Goal: Navigation & Orientation: Find specific page/section

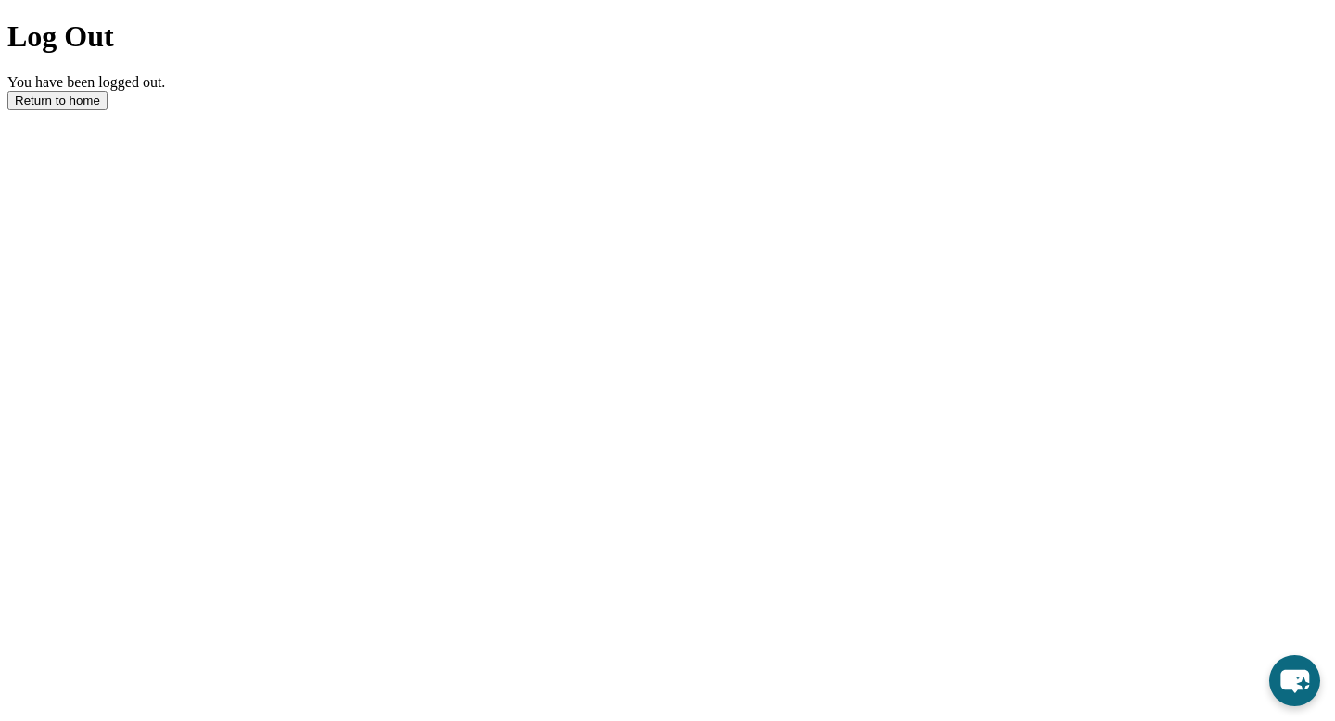
click at [108, 110] on button "Return to home" at bounding box center [57, 100] width 100 height 19
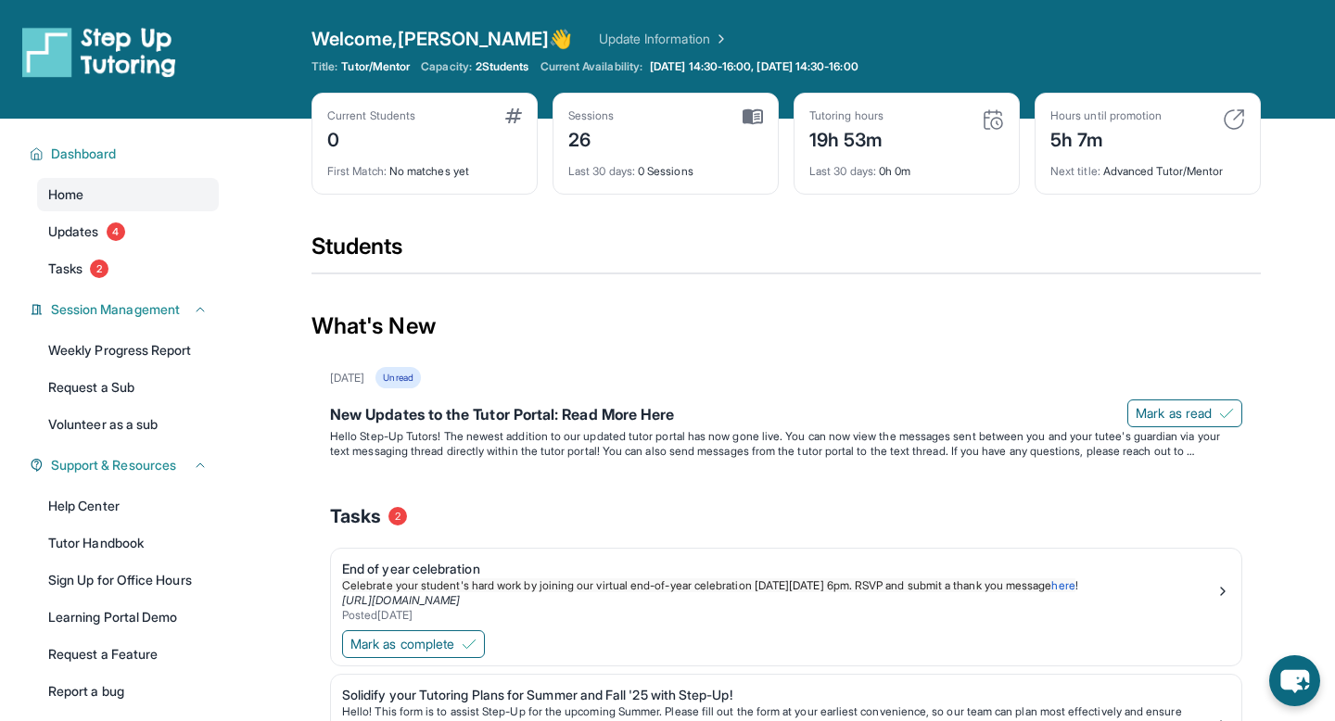
click at [1163, 172] on div "Next title : Advanced Tutor/Mentor" at bounding box center [1147, 166] width 195 height 26
click at [1013, 236] on div "Students" at bounding box center [785, 252] width 949 height 41
click at [502, 72] on span "2 Students" at bounding box center [503, 66] width 54 height 15
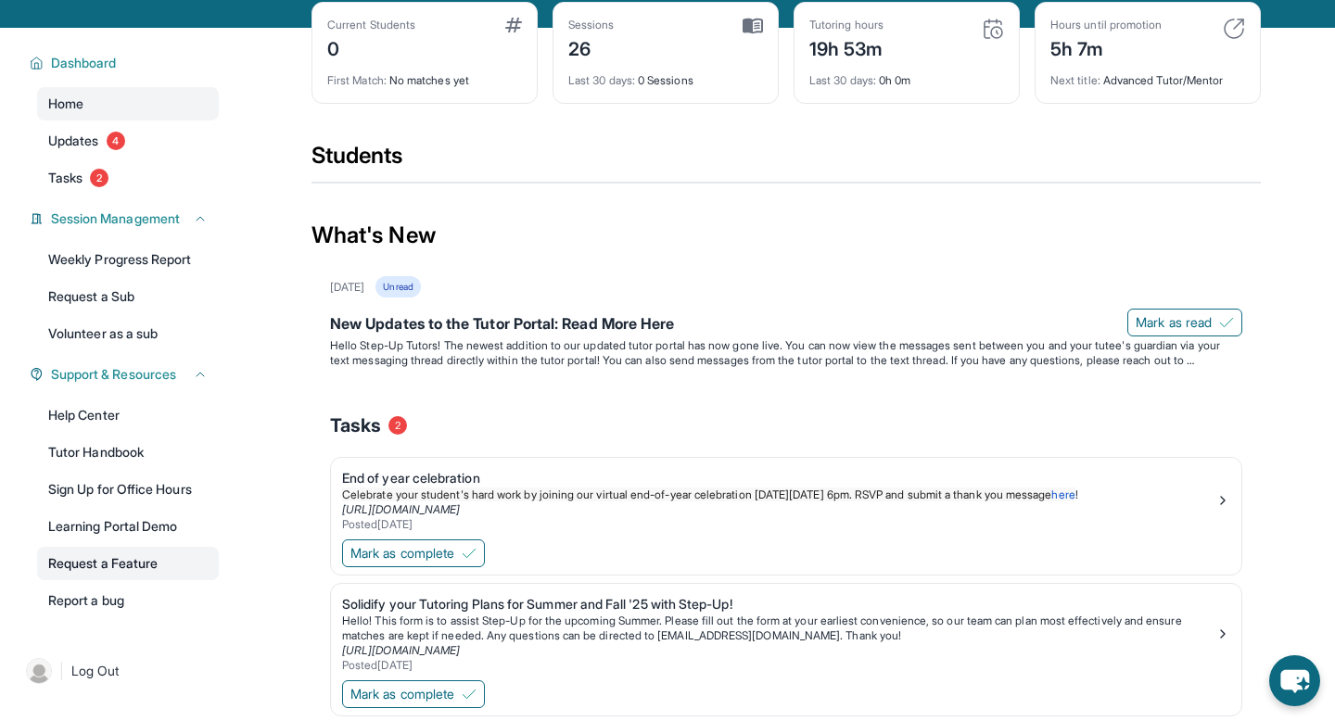
scroll to position [61, 0]
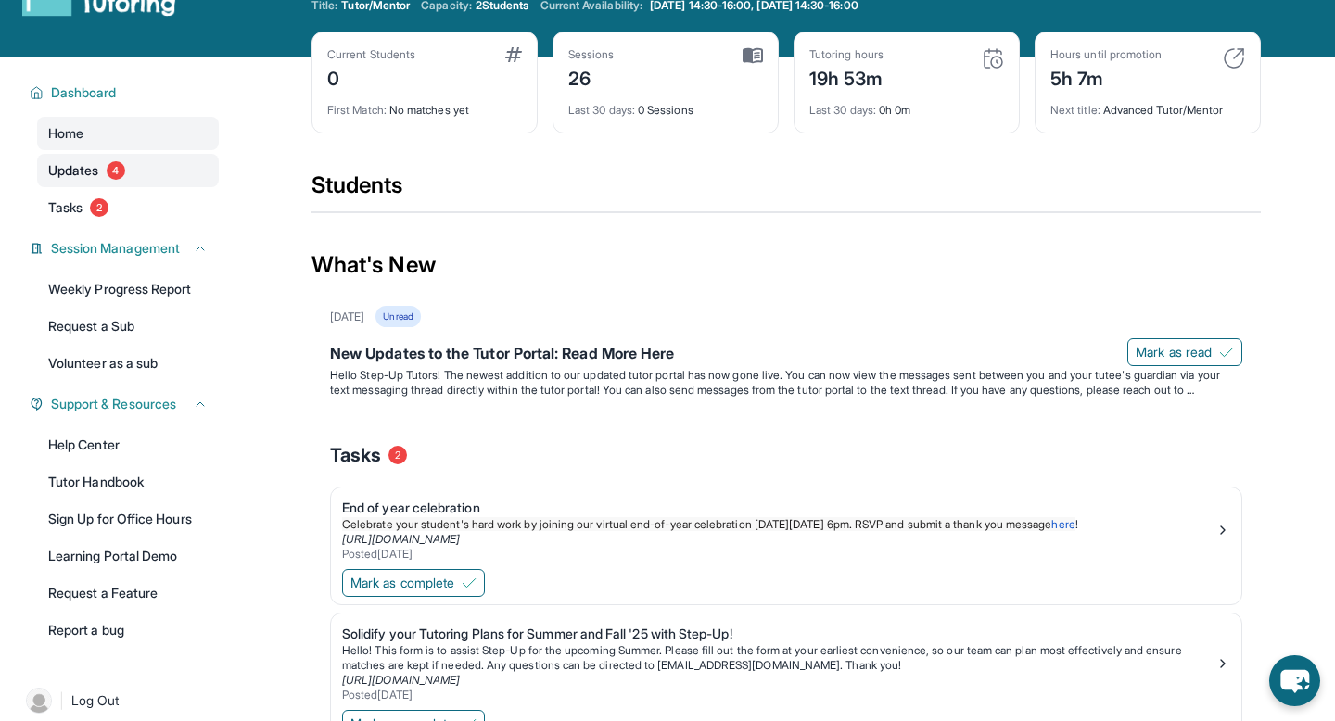
click at [108, 173] on span "4" at bounding box center [116, 170] width 19 height 19
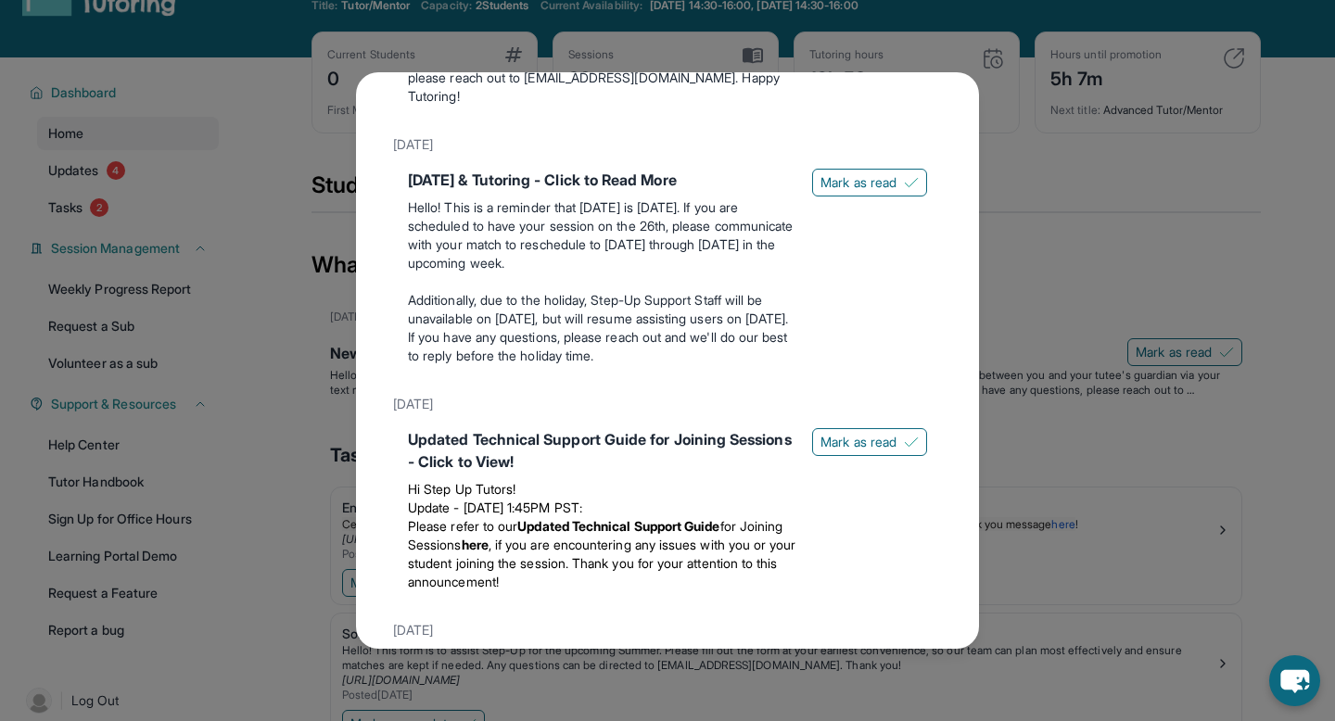
scroll to position [1043, 0]
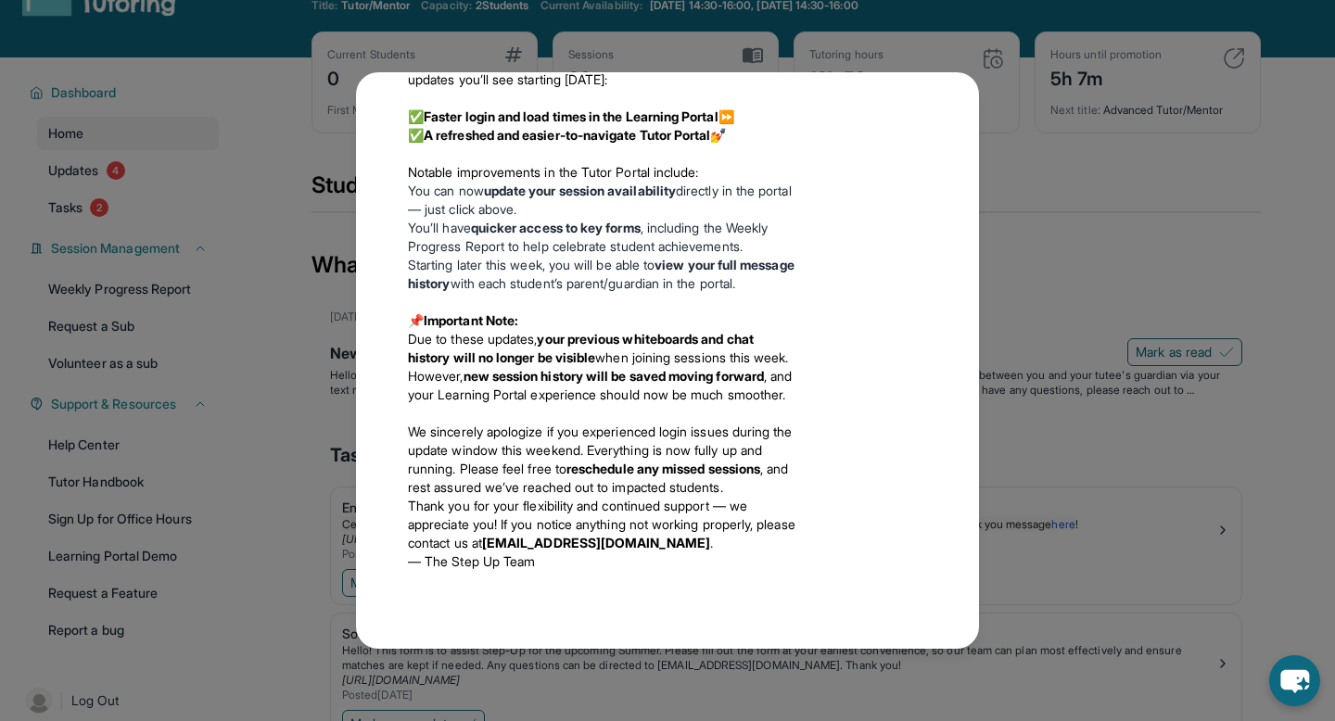
click at [222, 311] on div "Updates [DATE] New Updates to the Tutor Portal: Read More Here Hello Step-Up Tu…" at bounding box center [667, 360] width 1335 height 721
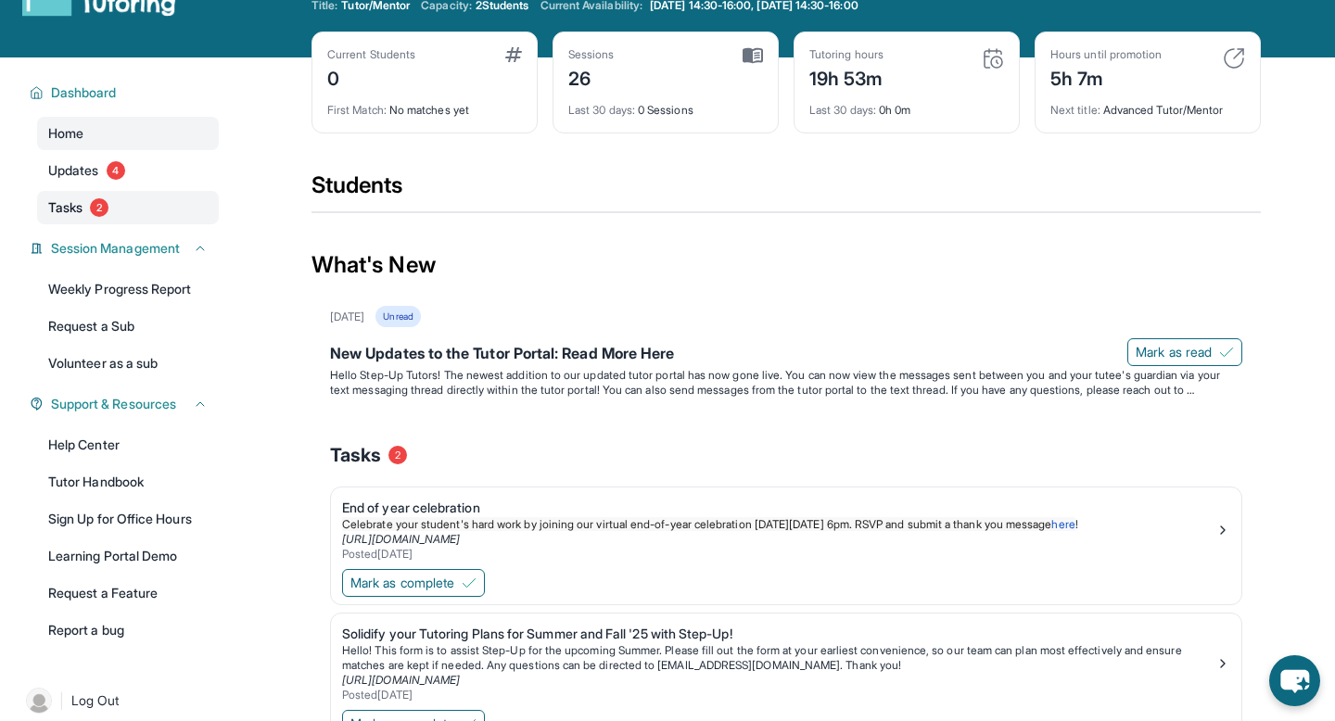
click at [90, 210] on link "Tasks 2" at bounding box center [128, 207] width 182 height 33
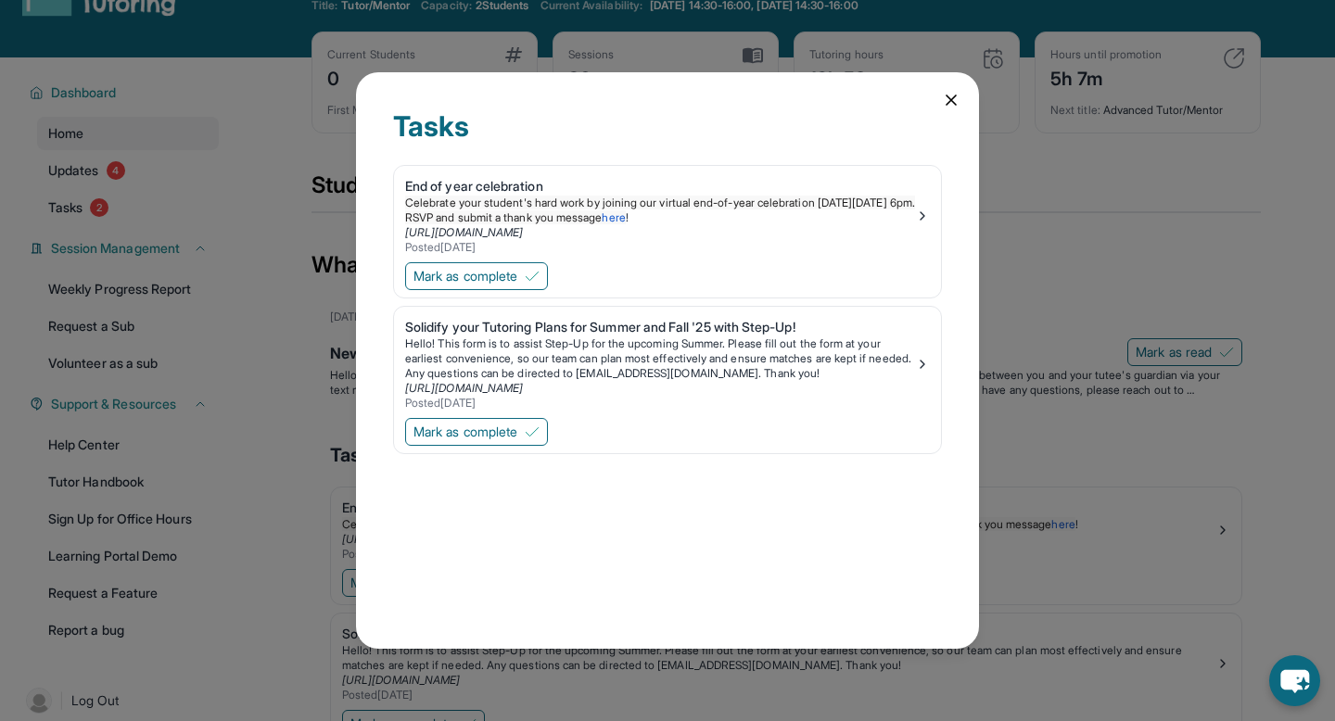
click at [319, 309] on div "Tasks End of year celebration Celebrate your student's hard work by joining our…" at bounding box center [667, 360] width 1335 height 721
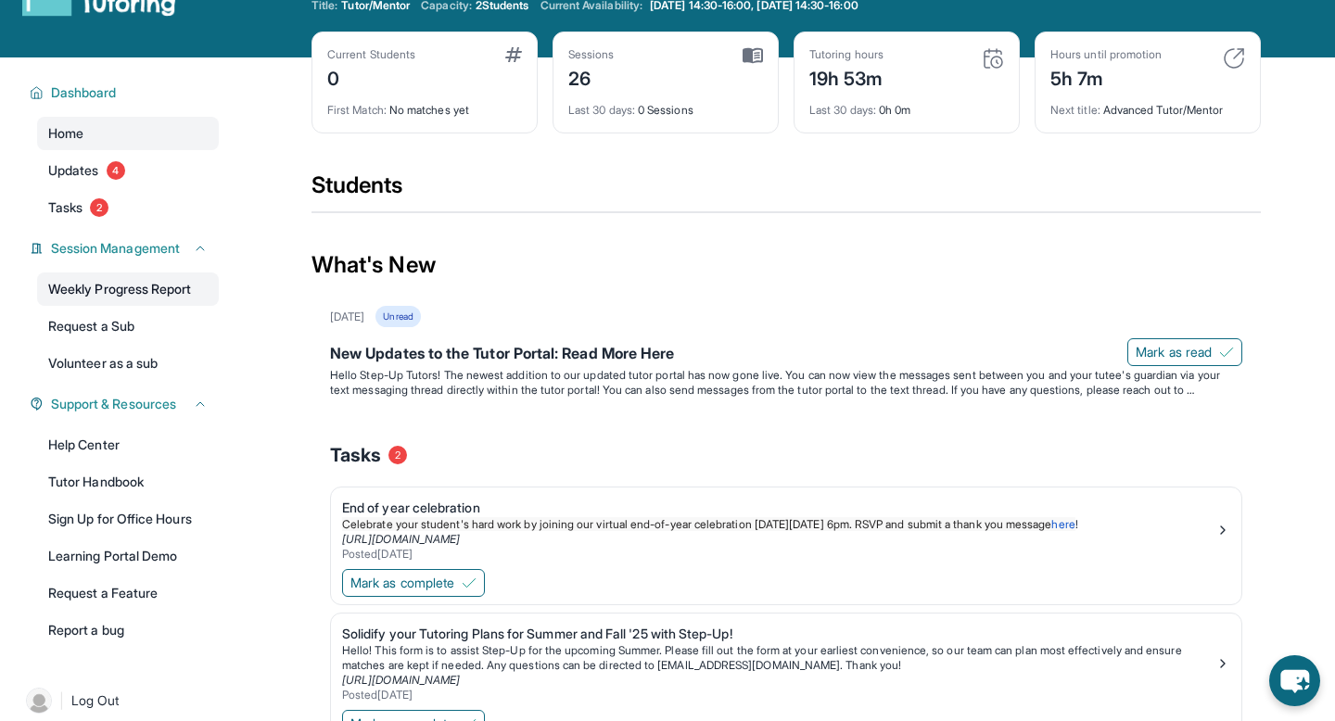
click at [175, 290] on link "Weekly Progress Report" at bounding box center [128, 289] width 182 height 33
click at [1135, 104] on div "Next title : Advanced Tutor/Mentor" at bounding box center [1147, 105] width 195 height 26
click at [1224, 53] on img at bounding box center [1234, 58] width 22 height 22
click at [1251, 53] on div "Hours until promotion 5h 7m Next title : Advanced Tutor/Mentor" at bounding box center [1148, 83] width 226 height 102
click at [1230, 53] on img at bounding box center [1234, 58] width 22 height 22
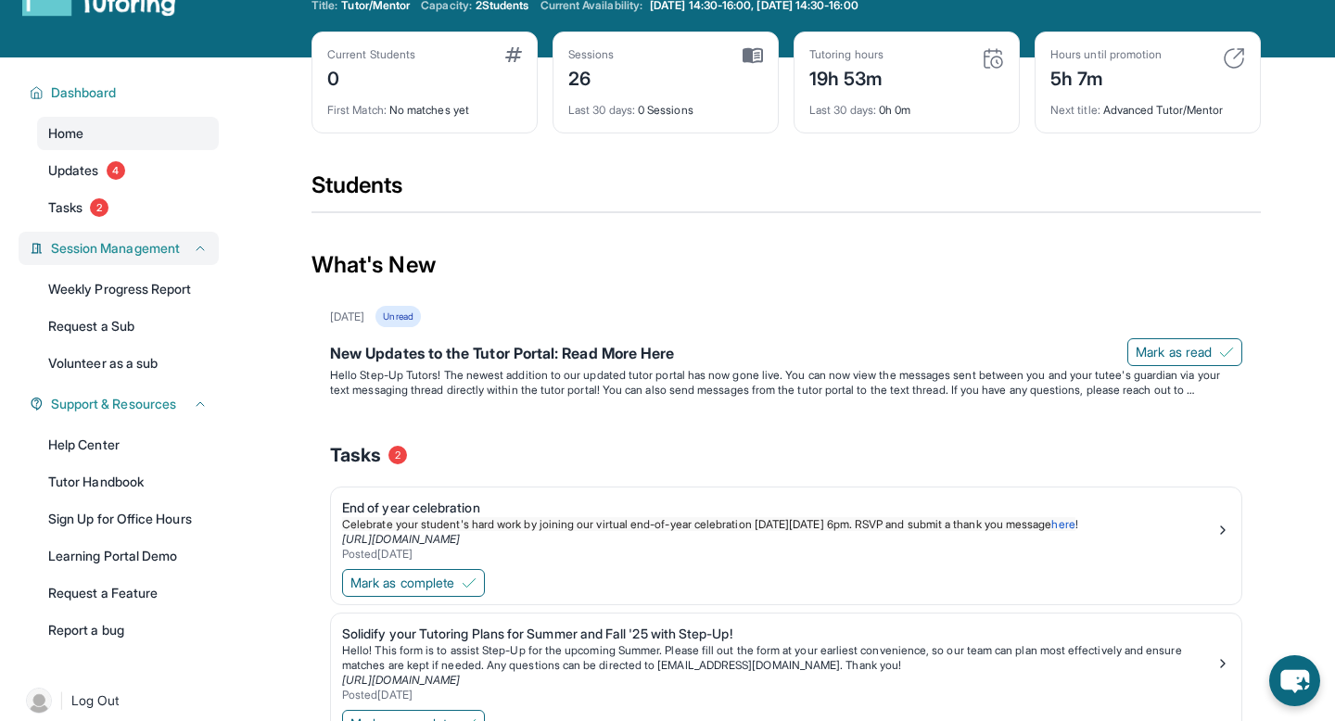
click at [88, 236] on div "Session Management" at bounding box center [119, 248] width 200 height 33
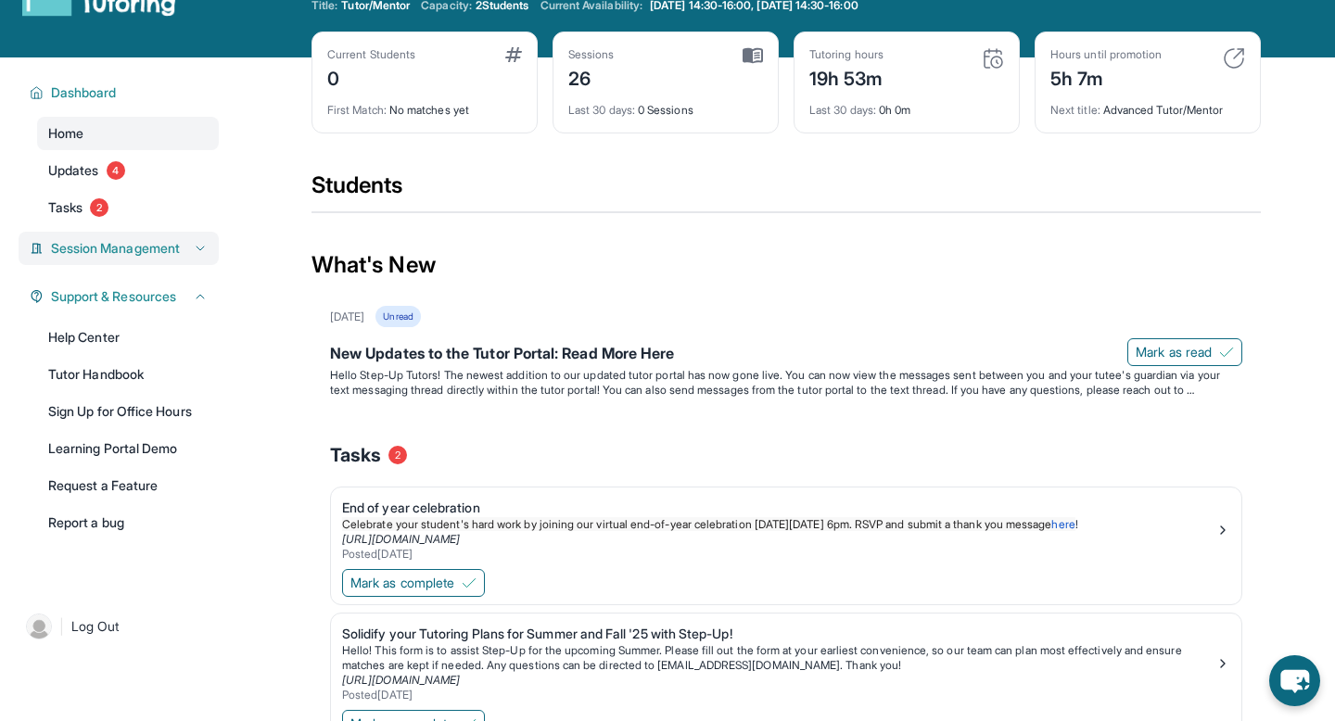
click at [88, 244] on span "Session Management" at bounding box center [115, 248] width 129 height 19
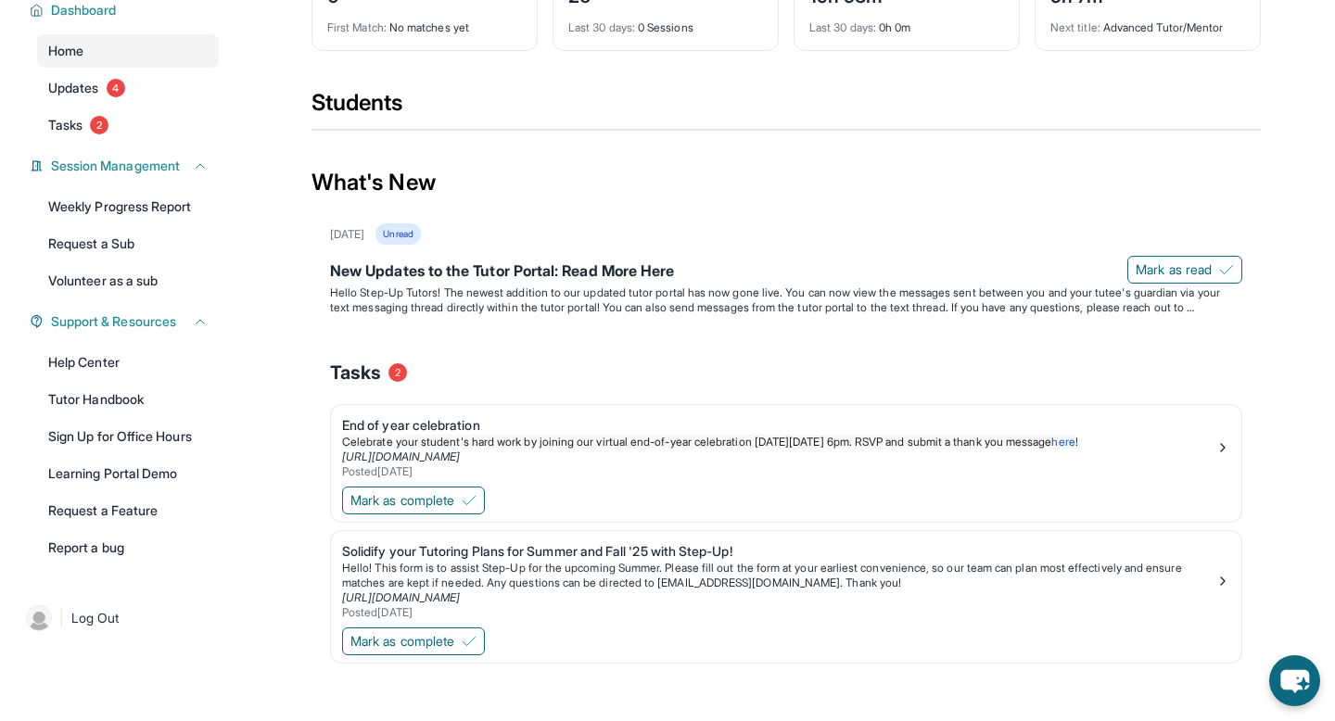
scroll to position [0, 0]
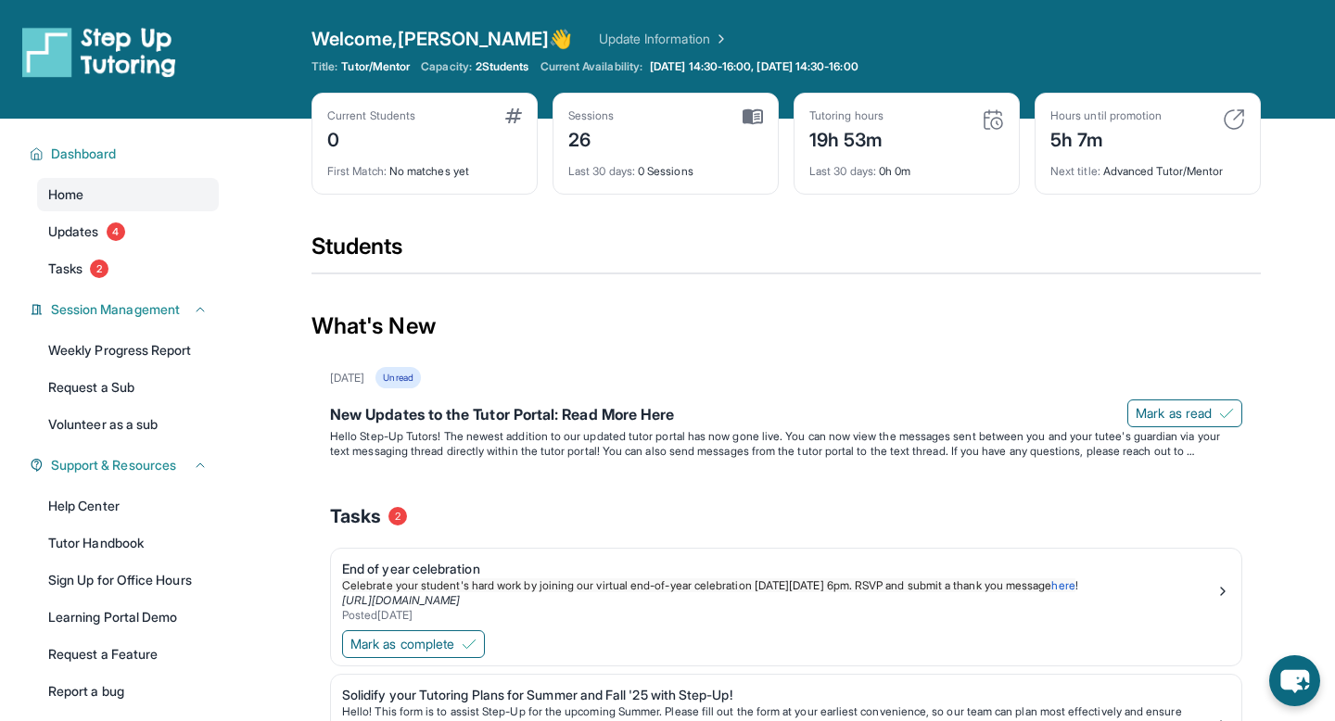
click at [588, 22] on div "Open sidebar Welcome, [PERSON_NAME] 👋 Update Information Title: Tutor/Mentor Ca…" at bounding box center [667, 59] width 1335 height 119
click at [587, 27] on div "Welcome, [PERSON_NAME] 👋 Update Information" at bounding box center [785, 39] width 949 height 26
click at [599, 44] on link "Update Information" at bounding box center [664, 39] width 130 height 19
click at [461, 140] on div "Current Students 0" at bounding box center [424, 130] width 195 height 44
click at [426, 93] on div "Current Students 0 First Match : No matches yet" at bounding box center [424, 144] width 226 height 102
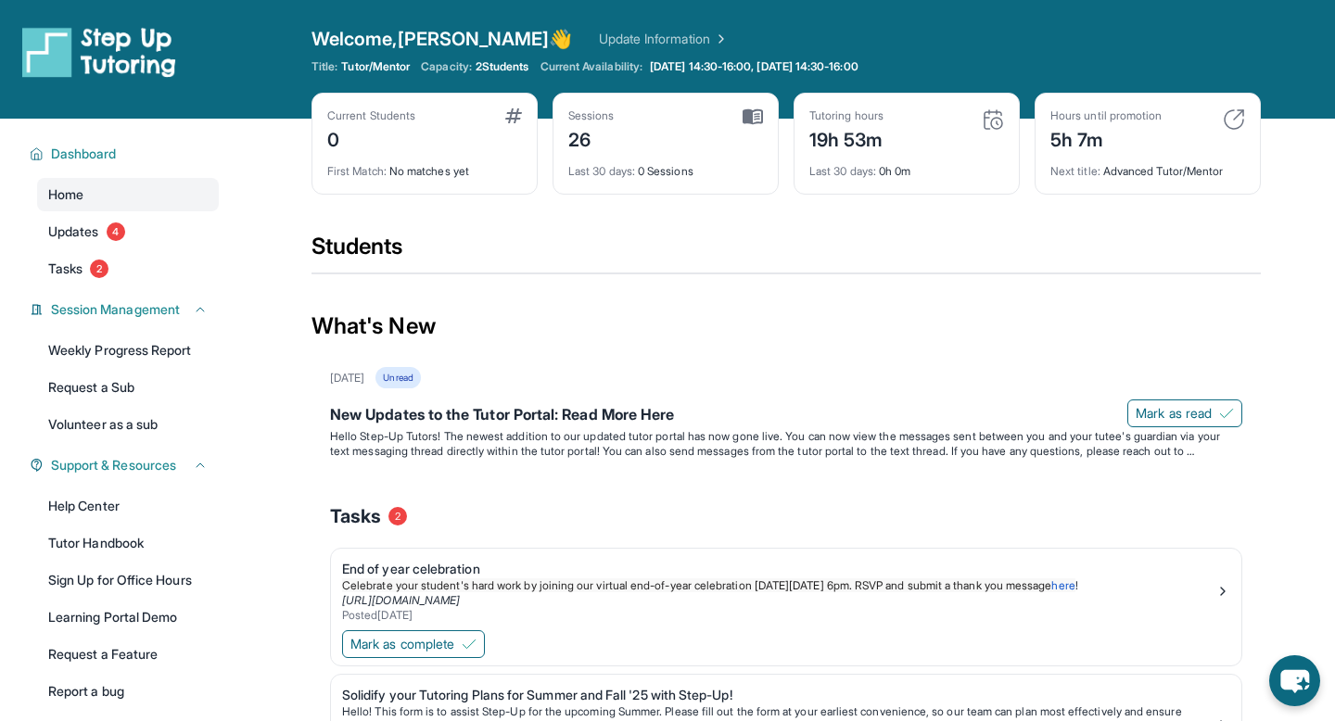
click at [400, 96] on div "Current Students 0 First Match : No matches yet" at bounding box center [424, 144] width 226 height 102
click at [100, 145] on span "Dashboard" at bounding box center [84, 154] width 66 height 19
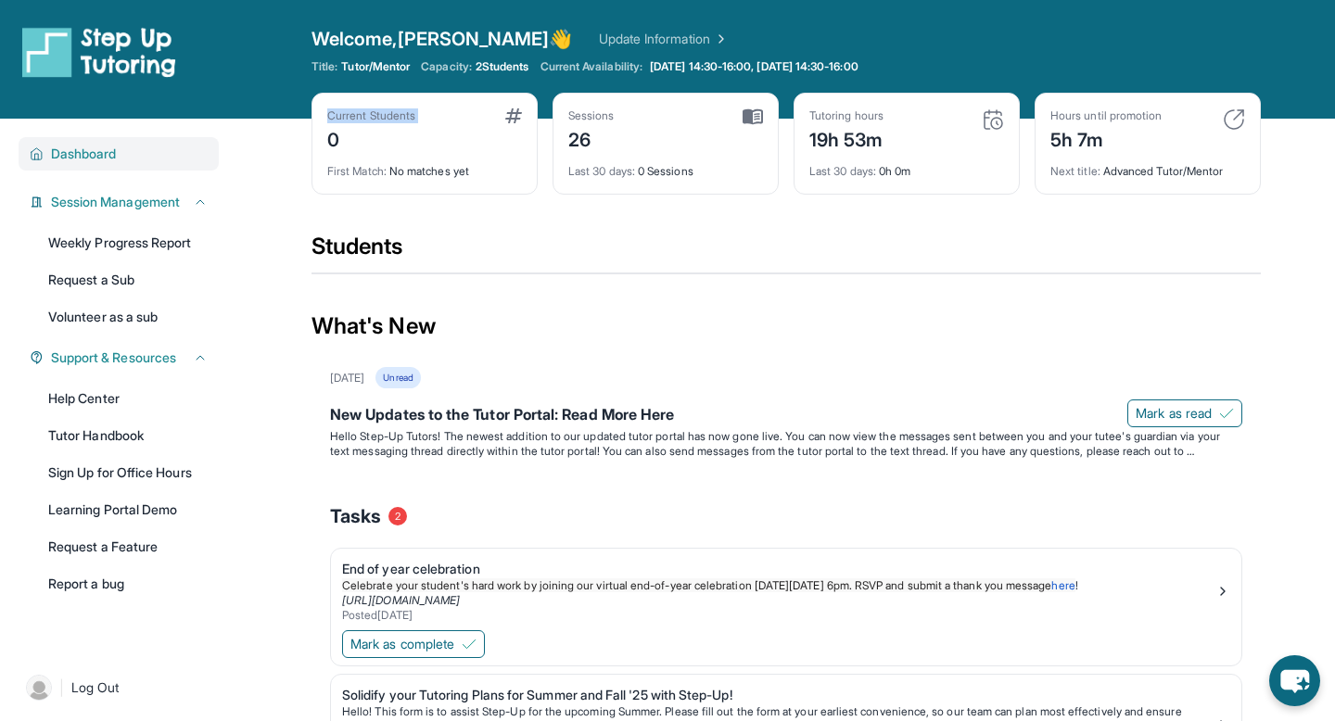
click at [100, 145] on span "Dashboard" at bounding box center [84, 154] width 66 height 19
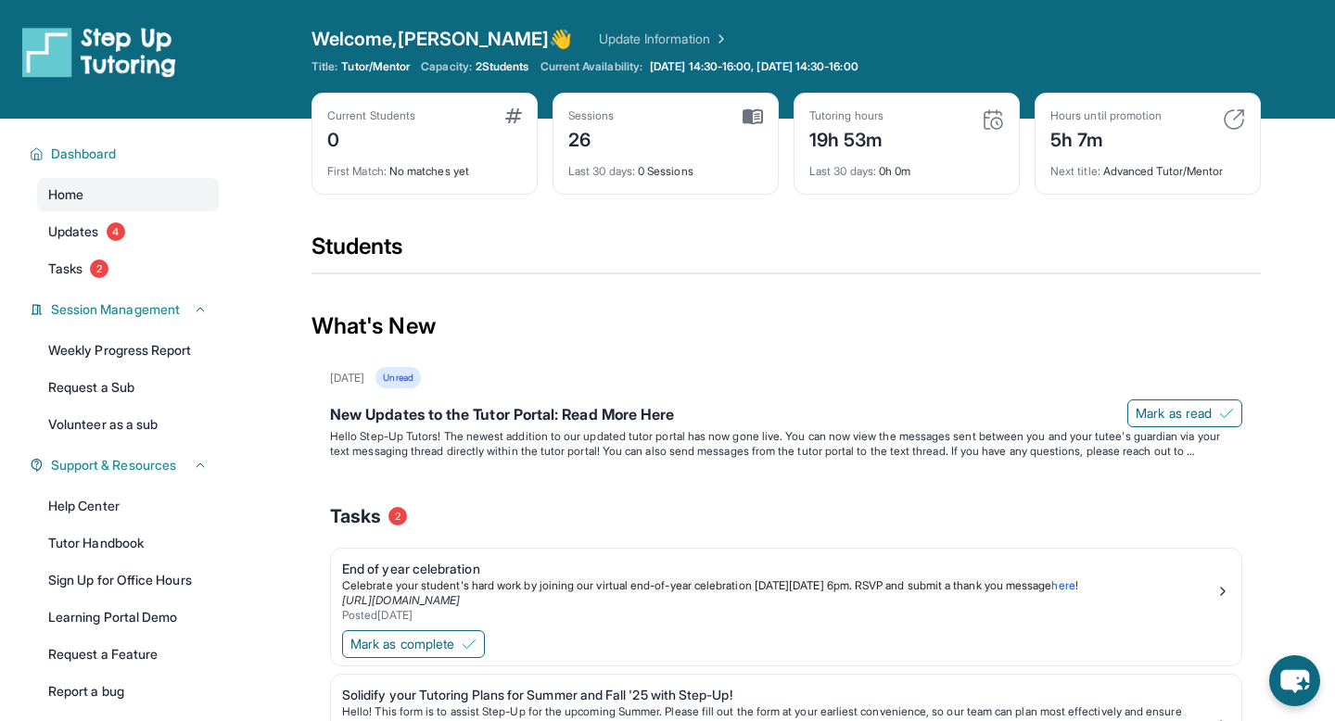
click at [430, 148] on div "Current Students 0" at bounding box center [424, 130] width 195 height 44
click at [456, 106] on div "Current Students 0 First Match : No matches yet" at bounding box center [424, 144] width 226 height 102
click at [360, 136] on div "0" at bounding box center [371, 138] width 88 height 30
click at [428, 158] on div "First Match : No matches yet" at bounding box center [424, 166] width 195 height 26
click at [428, 171] on div "First Match : No matches yet" at bounding box center [424, 166] width 195 height 26
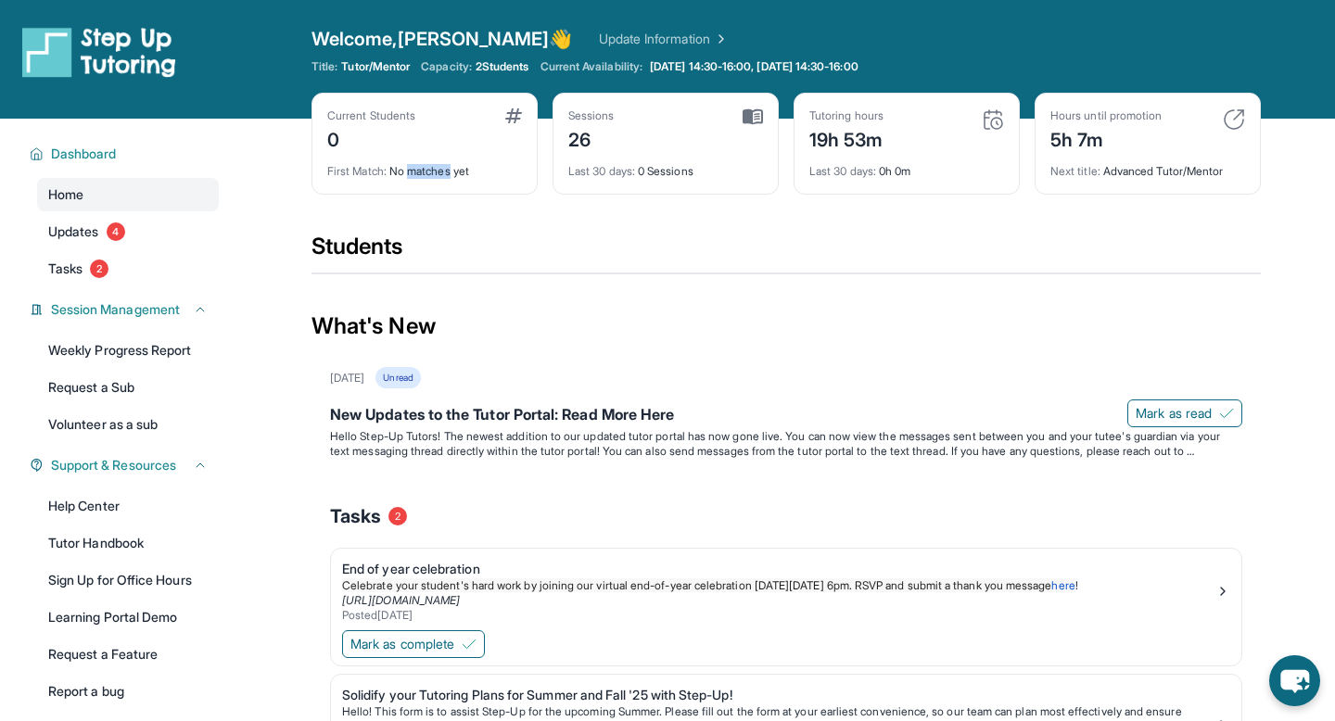
click at [428, 171] on div "First Match : No matches yet" at bounding box center [424, 166] width 195 height 26
click at [388, 90] on div "Welcome, [PERSON_NAME] 👋 Update Information Title: Tutor/Mentor Capacity: 2 Stu…" at bounding box center [785, 59] width 949 height 67
click at [388, 113] on div "Current Students" at bounding box center [371, 115] width 88 height 15
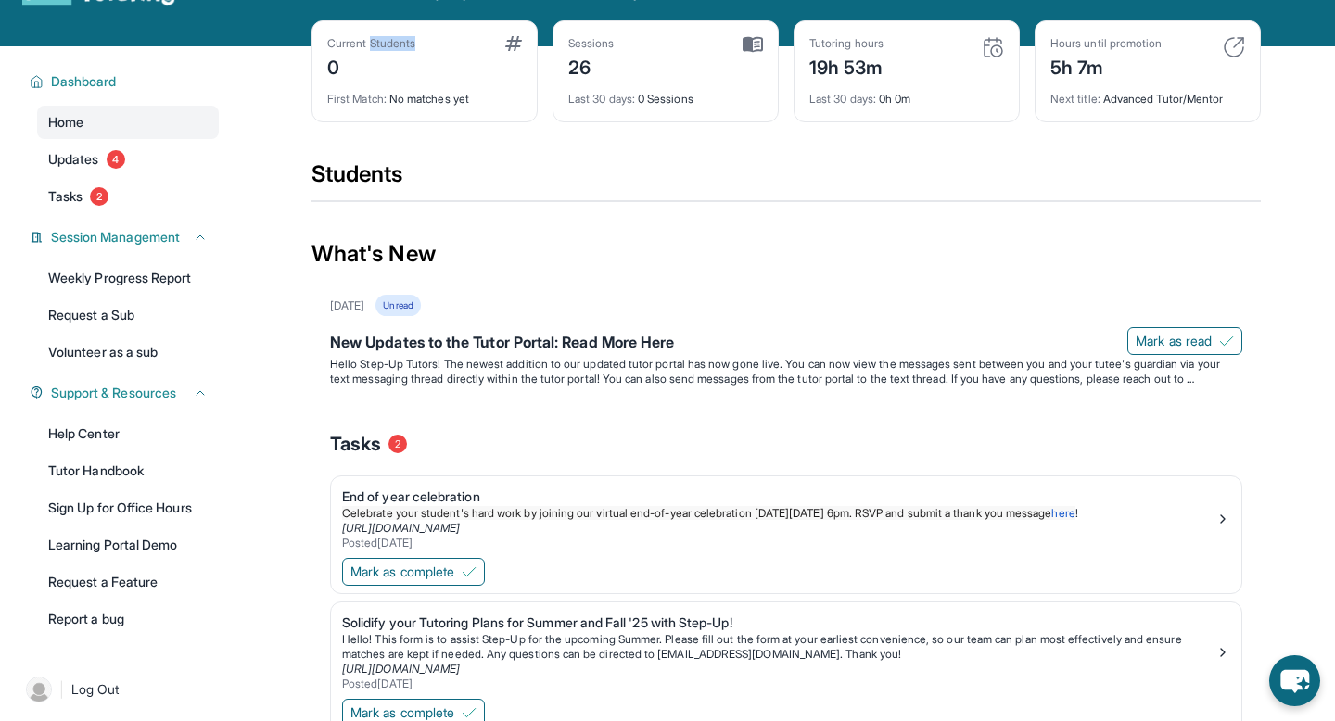
scroll to position [87, 0]
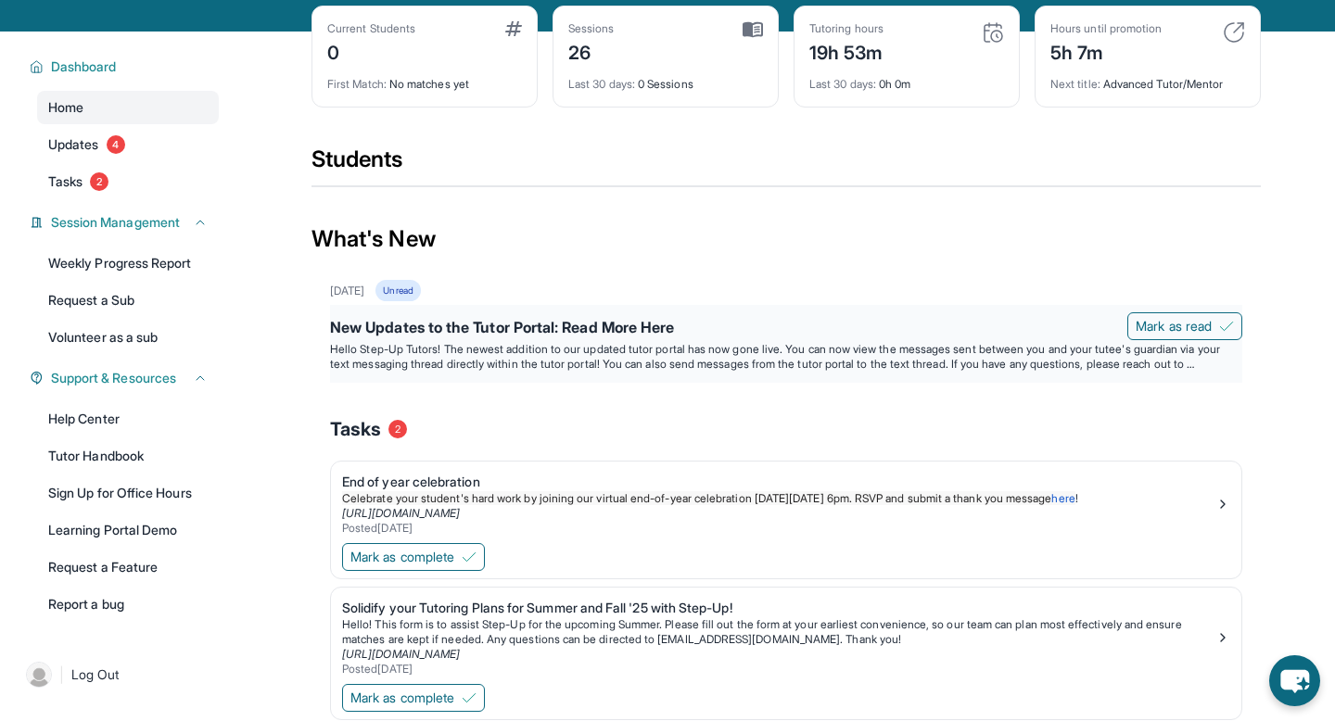
click at [507, 350] on p "Hello Step-Up Tutors! The newest addition to our updated tutor portal has now g…" at bounding box center [786, 357] width 912 height 30
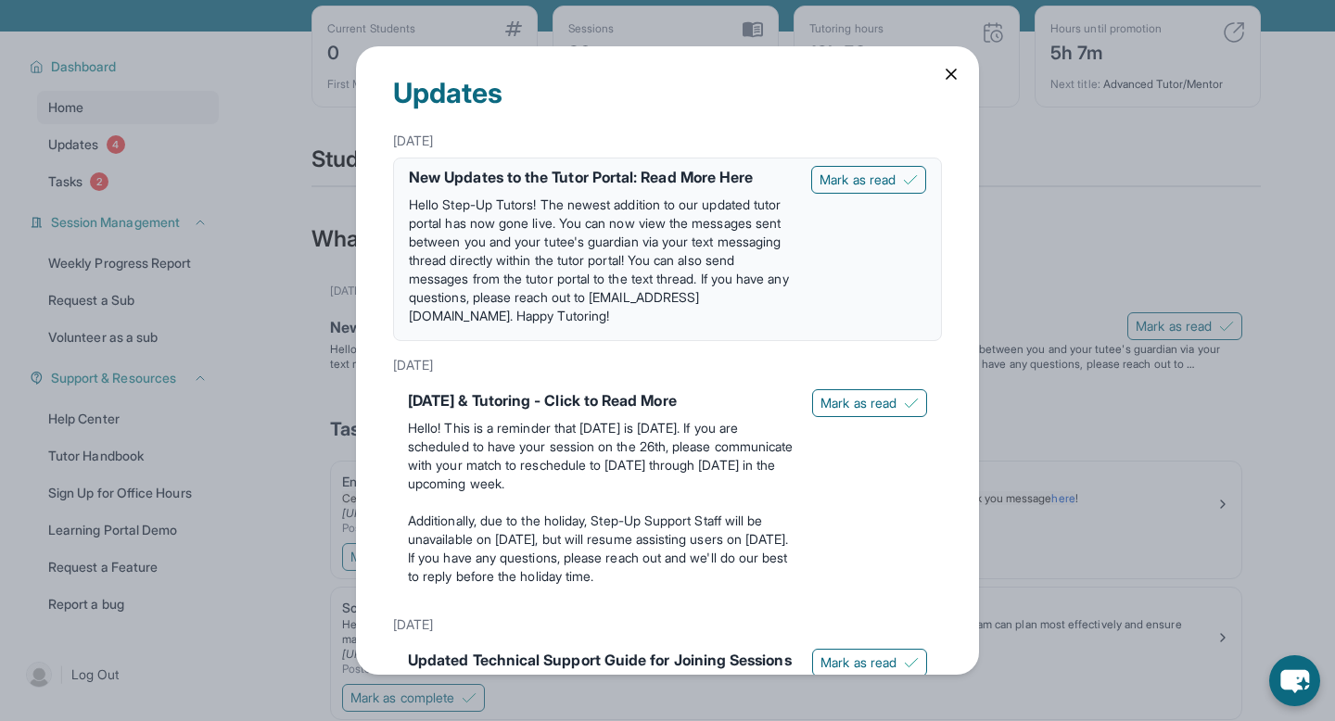
click at [220, 452] on div "Updates [DATE] New Updates to the Tutor Portal: Read More Here Hello Step-Up Tu…" at bounding box center [667, 360] width 1335 height 721
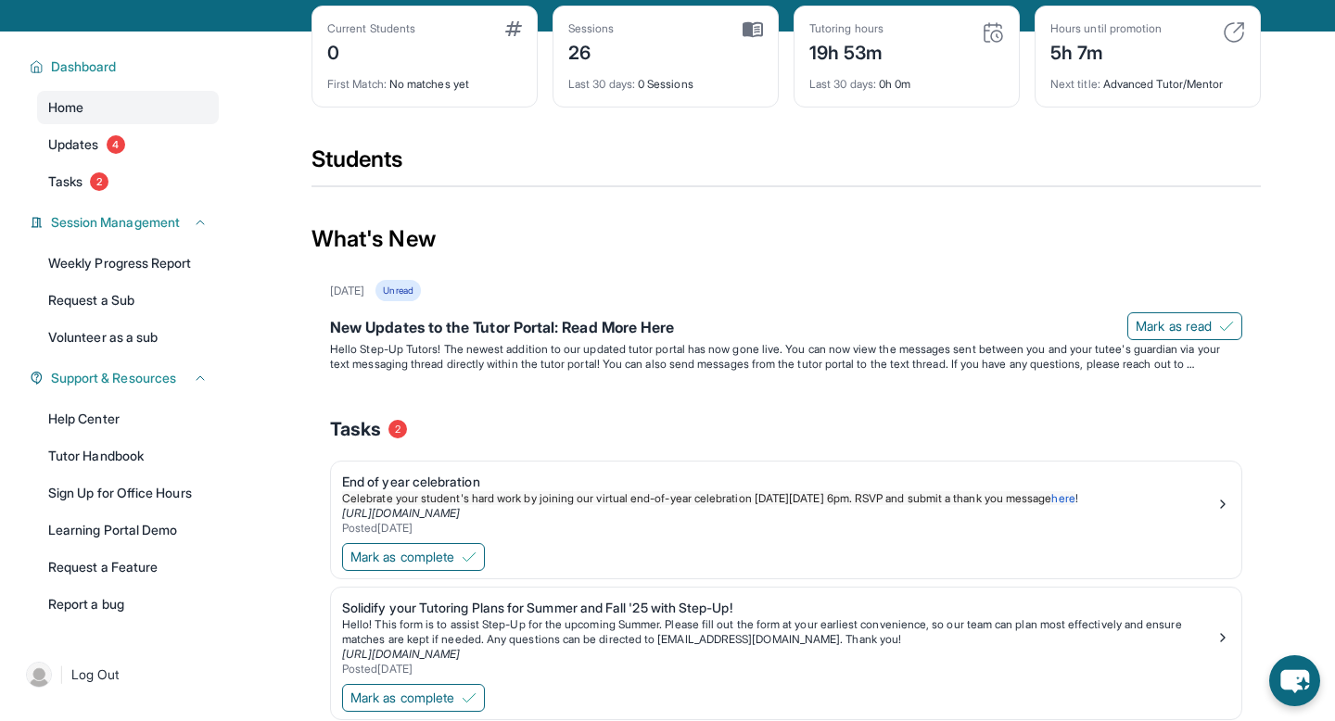
scroll to position [157, 0]
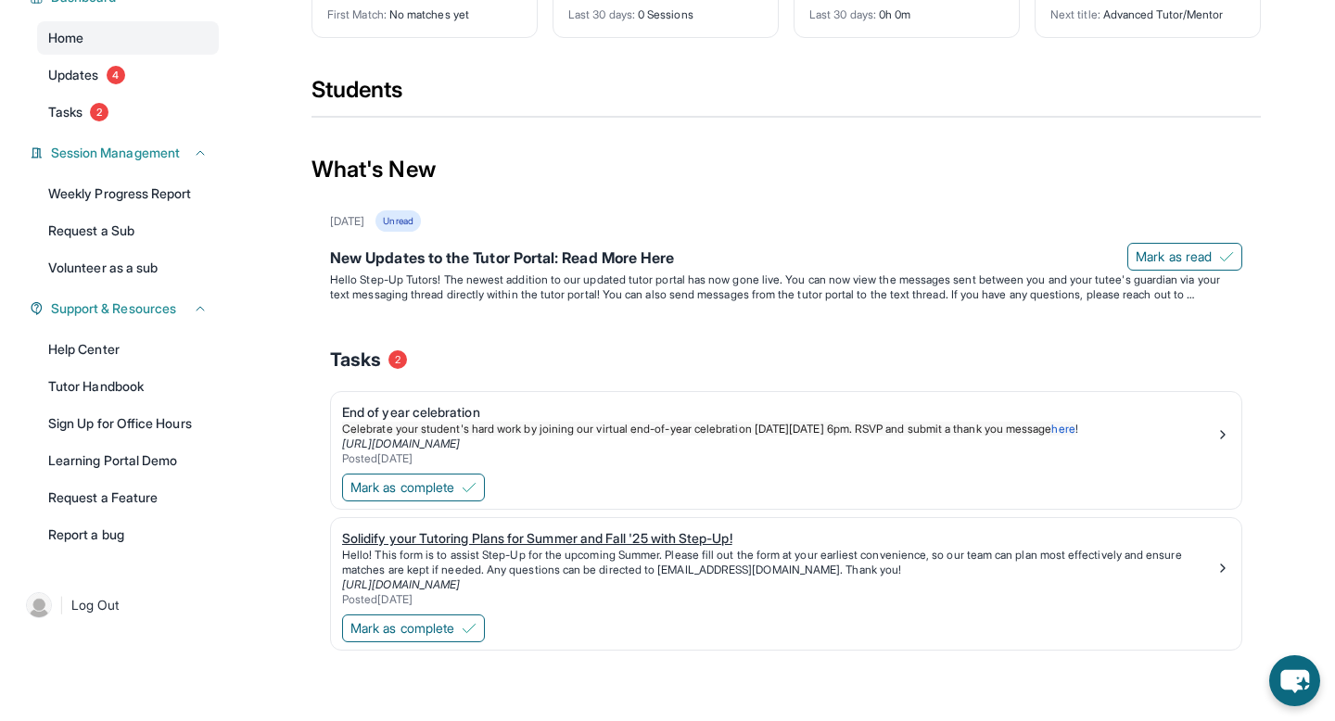
click at [636, 577] on p "Hello! This form is to assist Step-Up for the upcoming Summer. Please fill out …" at bounding box center [778, 563] width 873 height 30
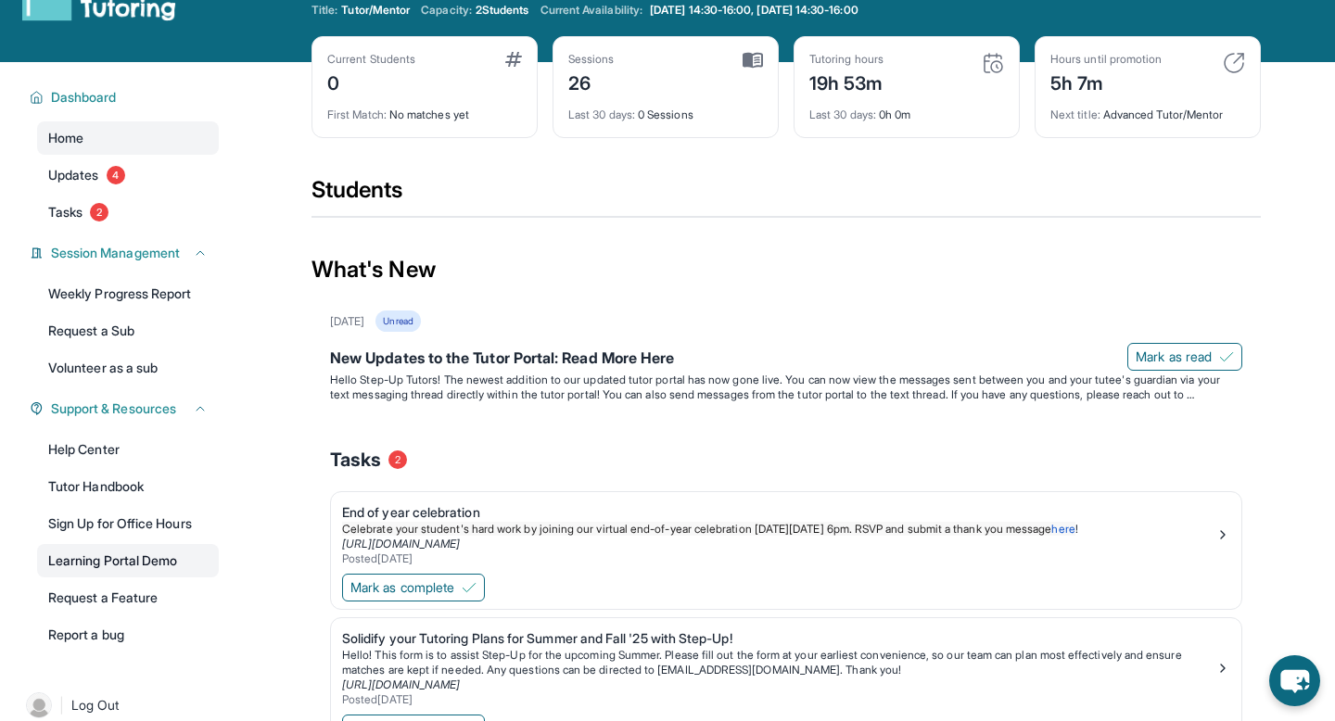
scroll to position [0, 0]
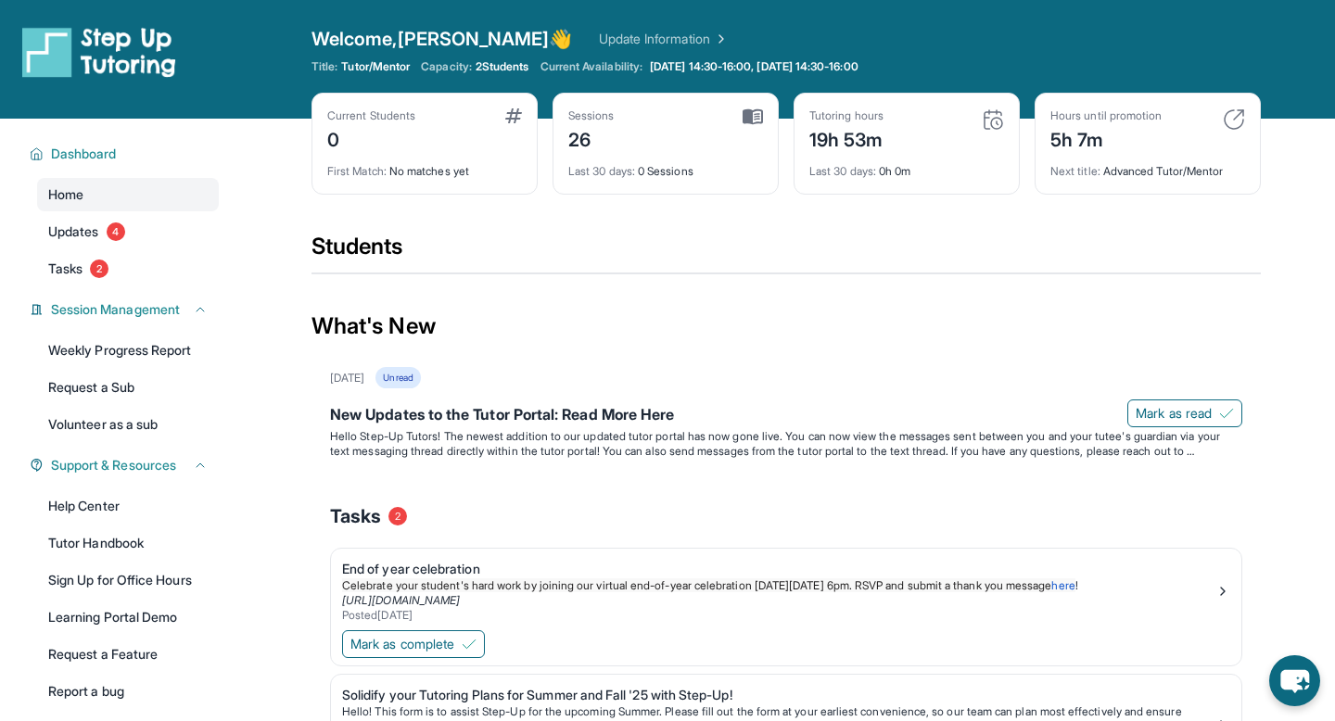
click at [1206, 171] on div "Next title : Advanced Tutor/Mentor" at bounding box center [1147, 166] width 195 height 26
click at [1205, 291] on div "What's New" at bounding box center [785, 327] width 949 height 82
